Goal: Transaction & Acquisition: Purchase product/service

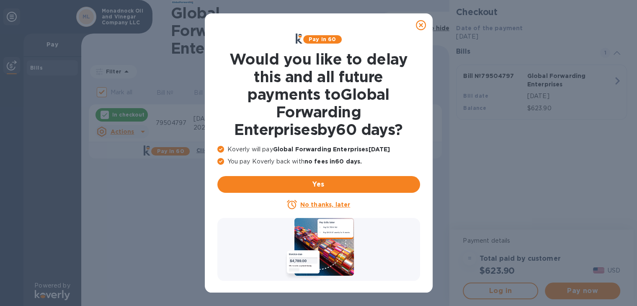
click at [422, 23] on icon at bounding box center [421, 25] width 10 height 10
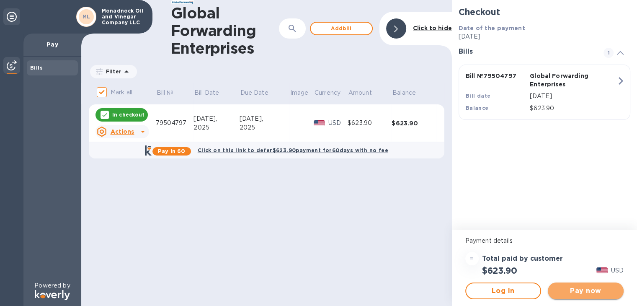
click at [596, 287] on span "Pay now" at bounding box center [586, 291] width 62 height 10
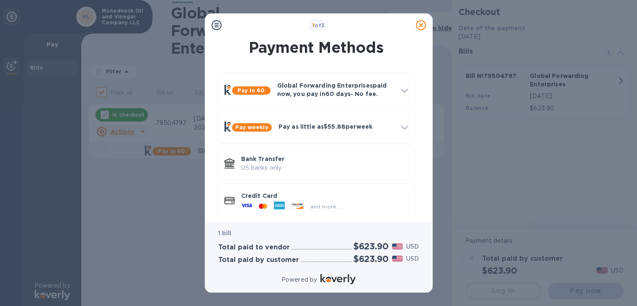
click at [252, 202] on div at bounding box center [247, 206] width 18 height 13
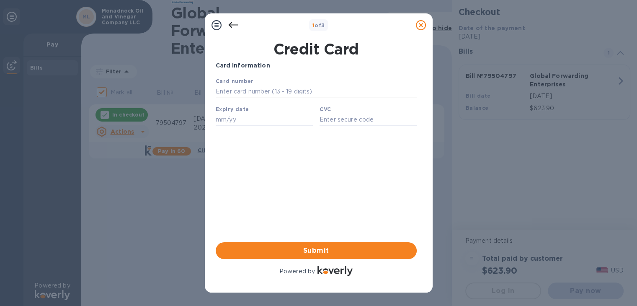
click at [247, 89] on input "text" at bounding box center [315, 91] width 201 height 13
type input "[CREDIT_CARD_NUMBER]"
click at [235, 125] on input "text" at bounding box center [263, 119] width 97 height 13
type input "11/27"
click at [338, 119] on input "text" at bounding box center [367, 119] width 97 height 13
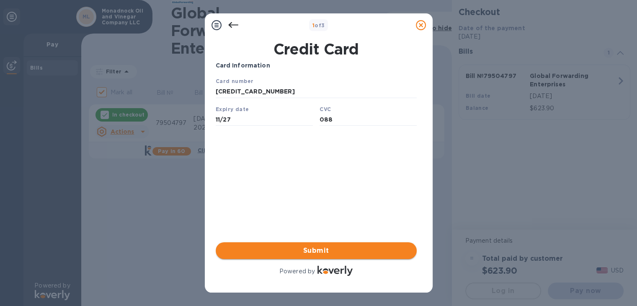
type input "088"
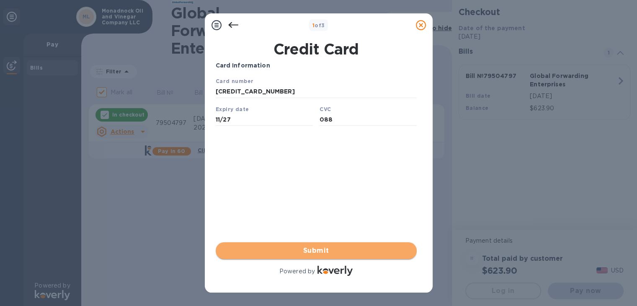
click at [315, 251] on span "Submit" at bounding box center [316, 250] width 188 height 10
click at [305, 250] on span "Submit" at bounding box center [316, 250] width 188 height 10
